Goal: Task Accomplishment & Management: Use online tool/utility

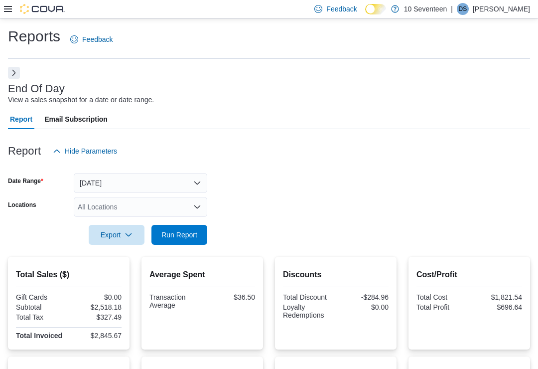
click at [125, 237] on span "Export" at bounding box center [117, 235] width 44 height 20
click at [321, 182] on form "Date Range Today Locations All Locations Export Run Report" at bounding box center [269, 203] width 522 height 84
click at [191, 233] on span "Run Report" at bounding box center [179, 235] width 36 height 10
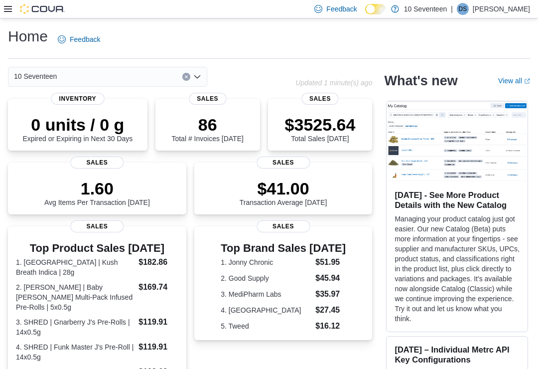
click at [5, 7] on icon at bounding box center [8, 9] width 8 height 8
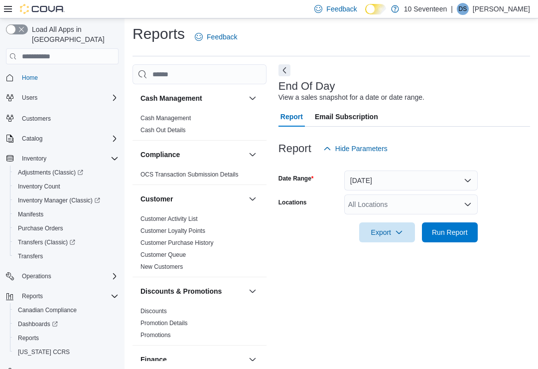
scroll to position [15, 0]
click at [400, 228] on icon "button" at bounding box center [399, 232] width 8 height 8
click at [403, 269] on span "Export to Pdf" at bounding box center [388, 273] width 45 height 8
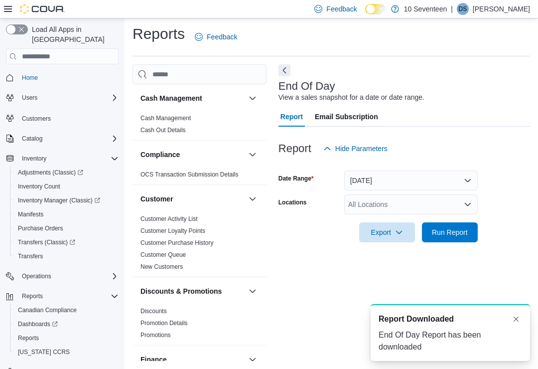
scroll to position [0, 0]
